Goal: Navigation & Orientation: Find specific page/section

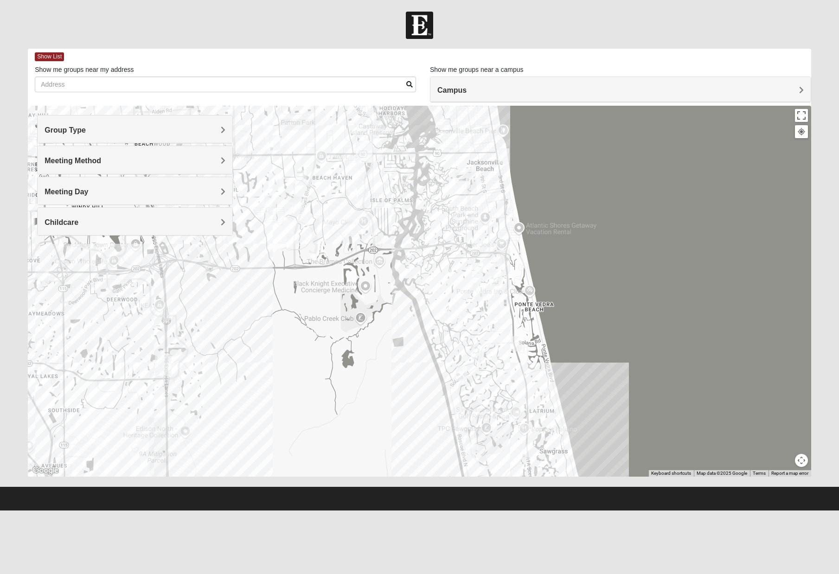
drag, startPoint x: 448, startPoint y: 368, endPoint x: 404, endPoint y: 276, distance: 102.5
click at [404, 276] on div at bounding box center [419, 291] width 783 height 371
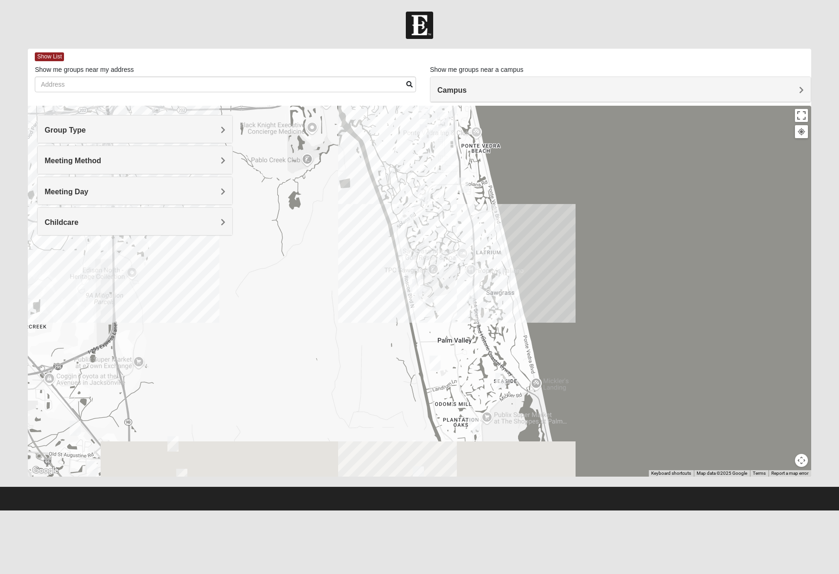
drag, startPoint x: 453, startPoint y: 344, endPoint x: 400, endPoint y: 186, distance: 166.3
click at [400, 186] on div at bounding box center [419, 291] width 783 height 371
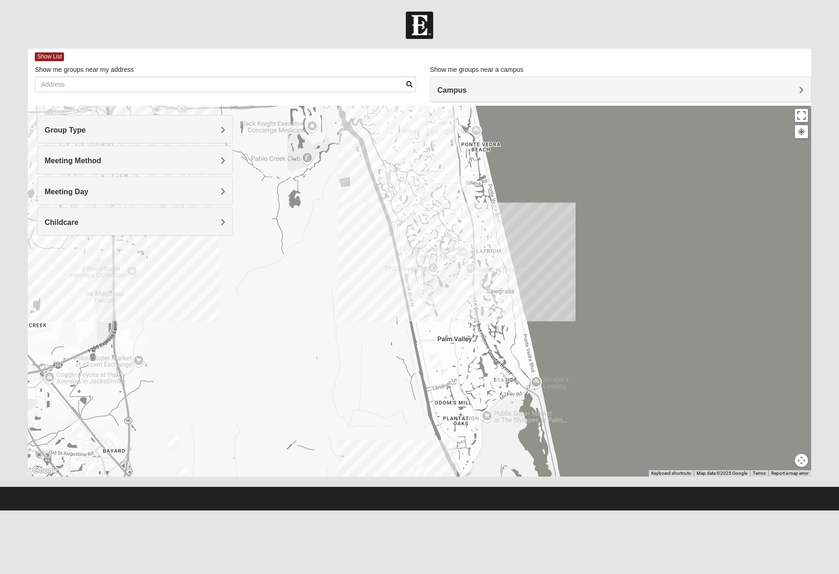
click at [86, 128] on span "Group Type" at bounding box center [65, 130] width 41 height 8
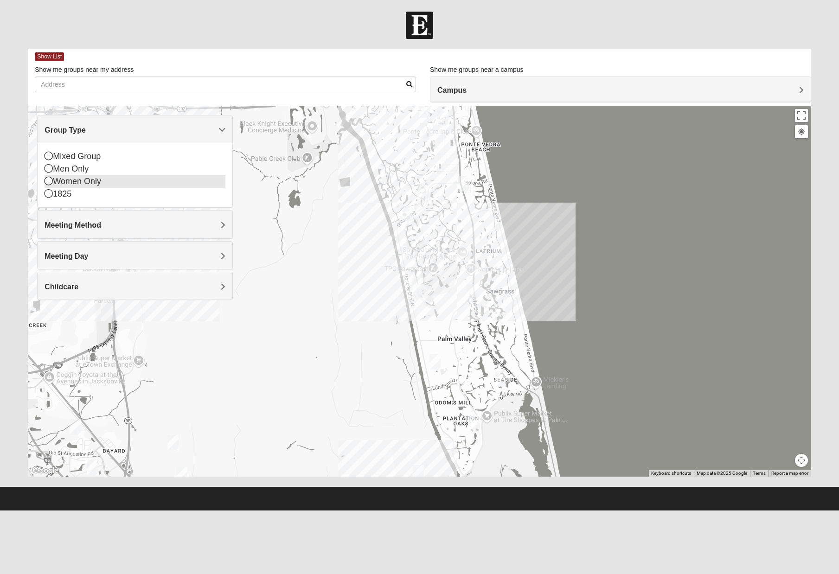
click at [51, 183] on icon at bounding box center [49, 181] width 8 height 8
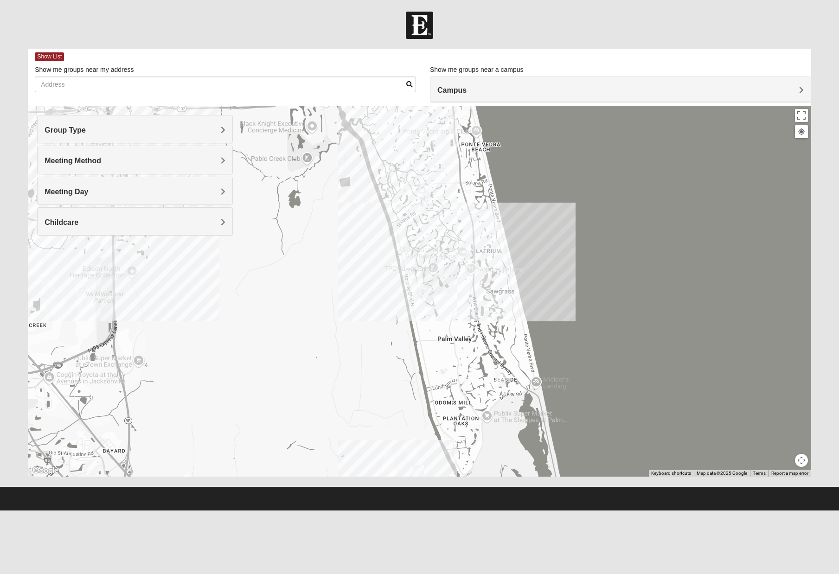
click at [88, 192] on span "Meeting Day" at bounding box center [67, 192] width 44 height 8
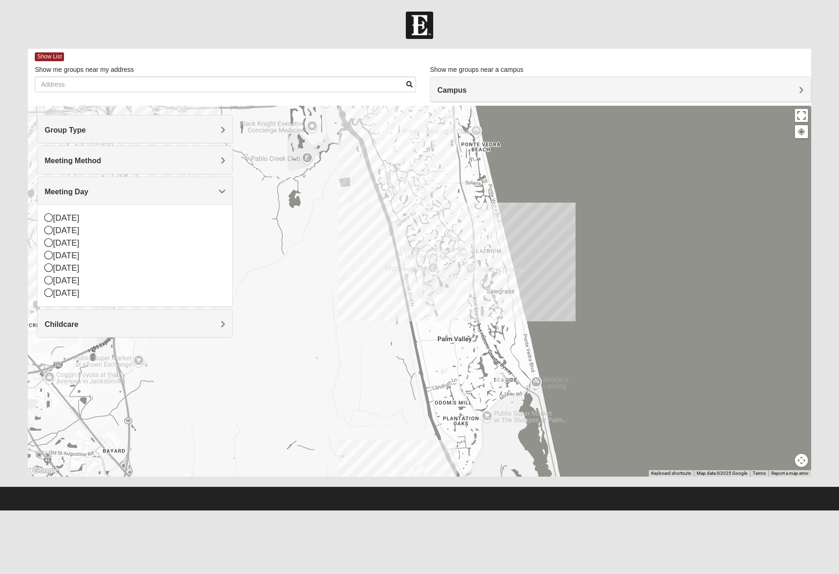
click at [255, 224] on div at bounding box center [419, 291] width 783 height 371
click at [313, 277] on div at bounding box center [419, 291] width 783 height 371
click at [88, 191] on span "Meeting Day" at bounding box center [67, 192] width 44 height 8
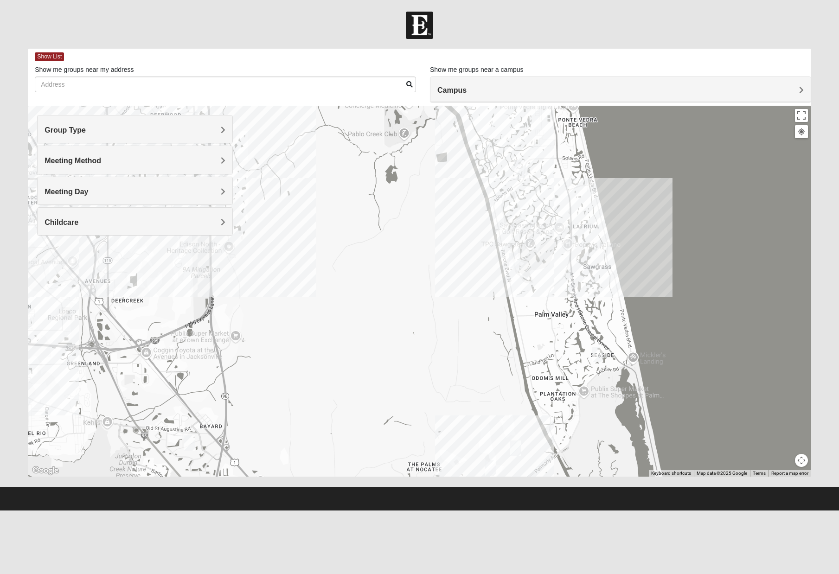
drag, startPoint x: 358, startPoint y: 284, endPoint x: 455, endPoint y: 262, distance: 99.1
click at [455, 262] on div at bounding box center [419, 291] width 783 height 371
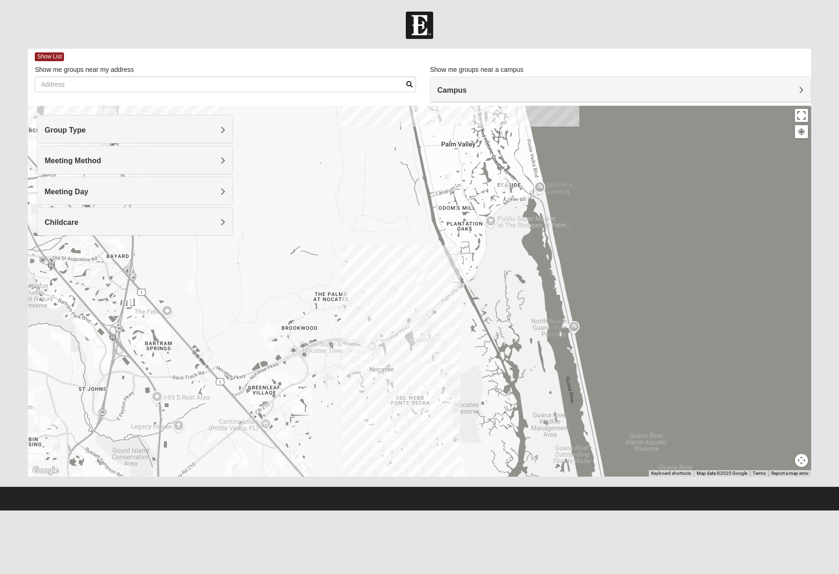
drag, startPoint x: 466, startPoint y: 417, endPoint x: 372, endPoint y: 245, distance: 196.3
click at [372, 245] on div at bounding box center [419, 291] width 783 height 371
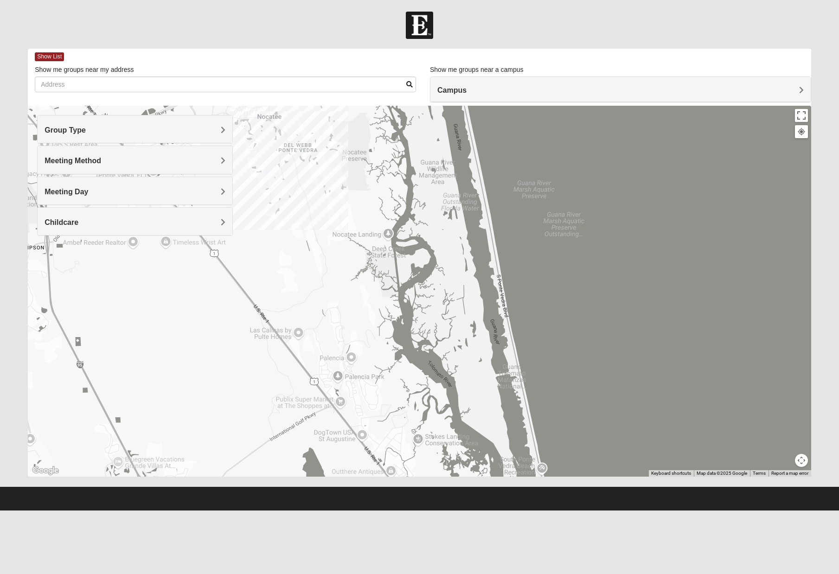
drag, startPoint x: 452, startPoint y: 412, endPoint x: 341, endPoint y: 166, distance: 270.1
click at [341, 166] on div at bounding box center [419, 291] width 783 height 371
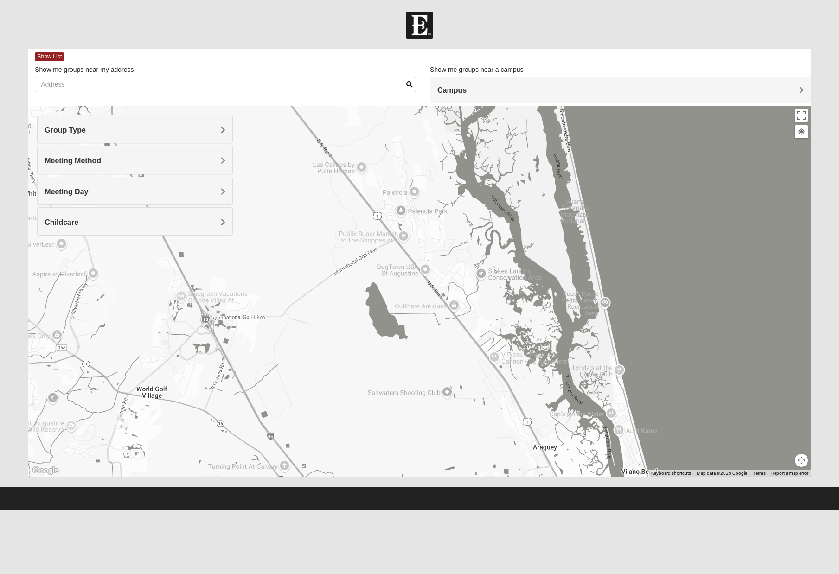
drag, startPoint x: 385, startPoint y: 330, endPoint x: 447, endPoint y: 167, distance: 174.1
click at [447, 167] on div at bounding box center [419, 291] width 783 height 371
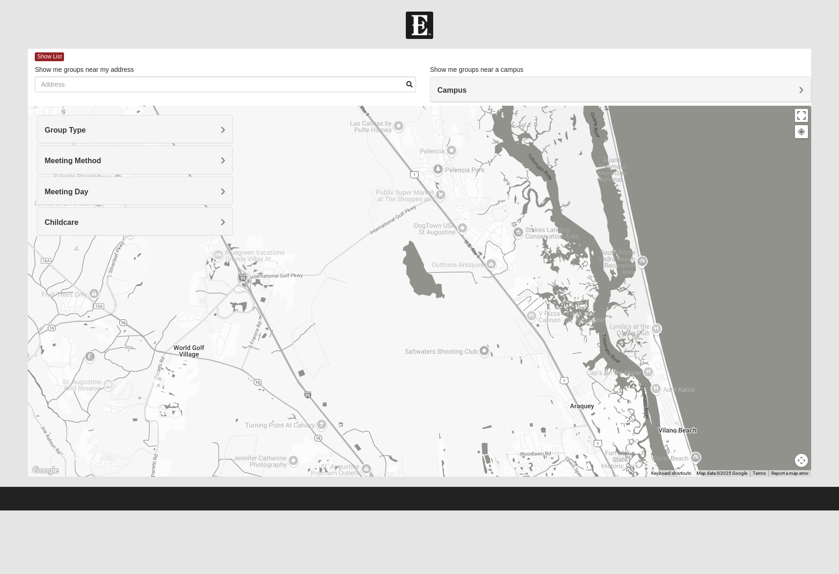
drag, startPoint x: 259, startPoint y: 322, endPoint x: 294, endPoint y: 282, distance: 52.9
click at [294, 282] on div at bounding box center [419, 291] width 783 height 371
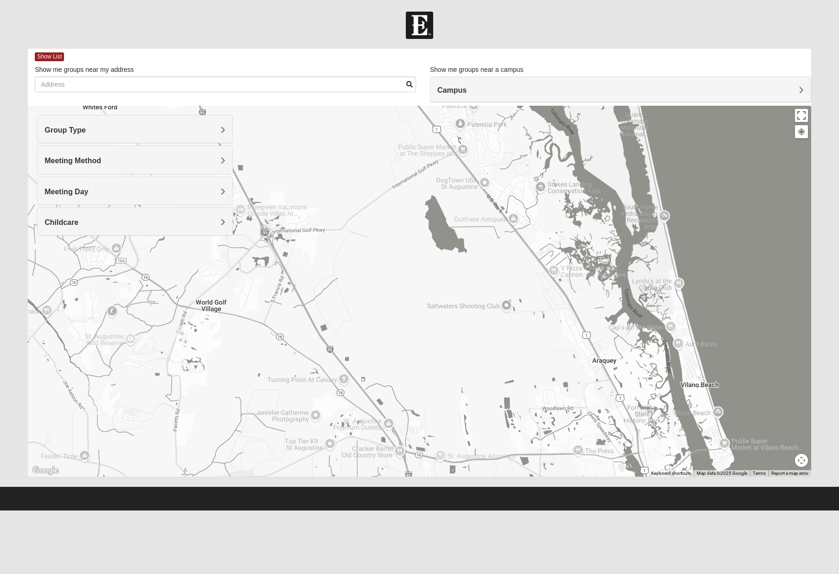
drag, startPoint x: 276, startPoint y: 349, endPoint x: 300, endPoint y: 303, distance: 52.1
click at [300, 303] on div at bounding box center [419, 291] width 783 height 371
